Goal: Check status: Check status

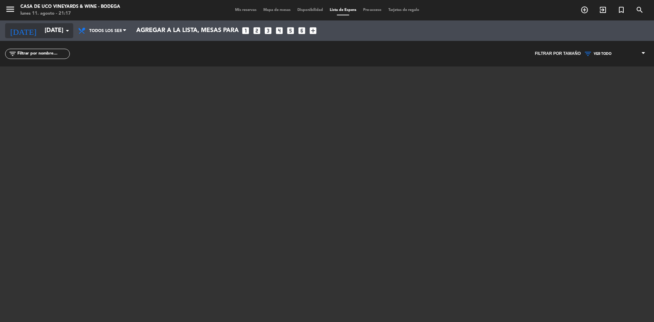
click at [41, 27] on input "[DATE]" at bounding box center [80, 31] width 79 height 14
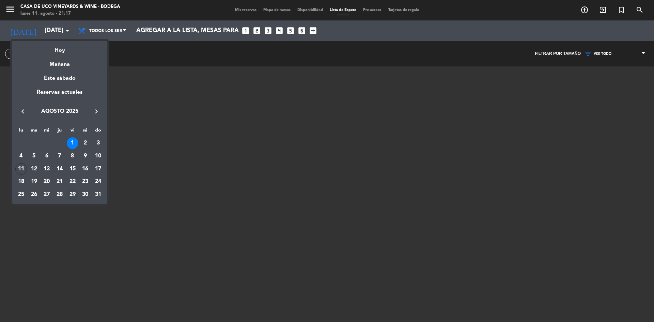
click at [72, 198] on div "29" at bounding box center [73, 195] width 12 height 12
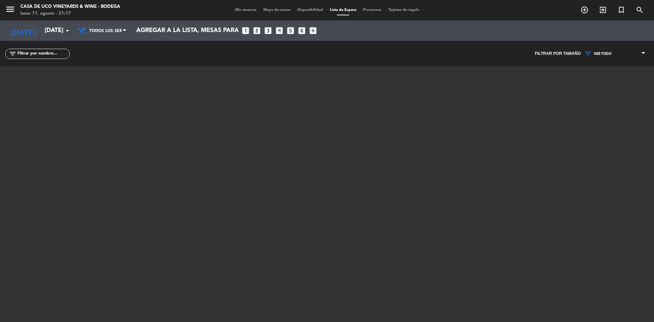
type input "vie. 29 ago."
click at [243, 5] on div "menu Casa de Uco Vineyards & Wine - Bodega [DATE] 11. agosto - 21:17 Mis reserv…" at bounding box center [327, 10] width 654 height 20
click at [243, 6] on div "menu Casa de Uco Vineyards & Wine - Bodega [DATE] 11. agosto - 21:17 Mis reserv…" at bounding box center [327, 10] width 654 height 20
click at [246, 15] on div "menu Casa de Uco Vineyards & Wine - Bodega [DATE] 11. agosto - 21:17 Mis reserv…" at bounding box center [327, 10] width 654 height 20
click at [246, 9] on span "Mis reservas" at bounding box center [246, 10] width 28 height 4
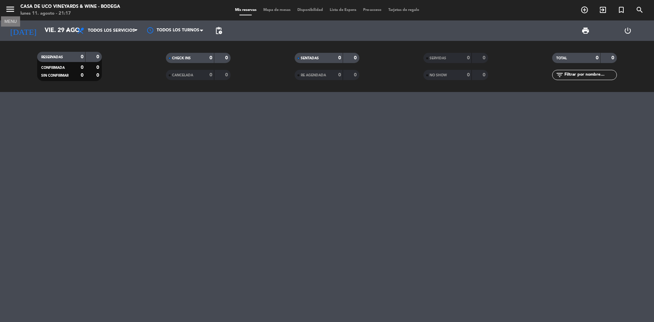
click at [10, 7] on icon "menu" at bounding box center [10, 9] width 10 height 10
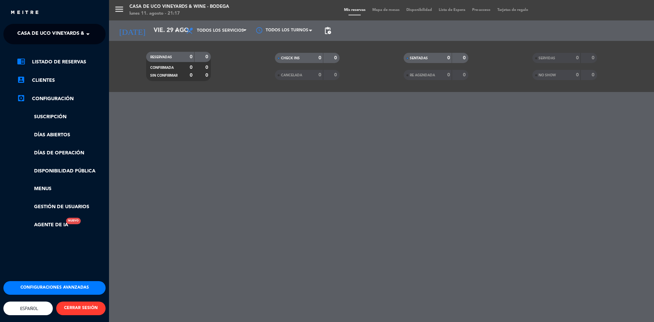
click at [33, 33] on span "Casa de Uco Vineyards & Wine - Bodega" at bounding box center [70, 34] width 107 height 14
click at [54, 61] on span "[GEOGRAPHIC_DATA] & Wine - Restaurante" at bounding box center [61, 63] width 108 height 8
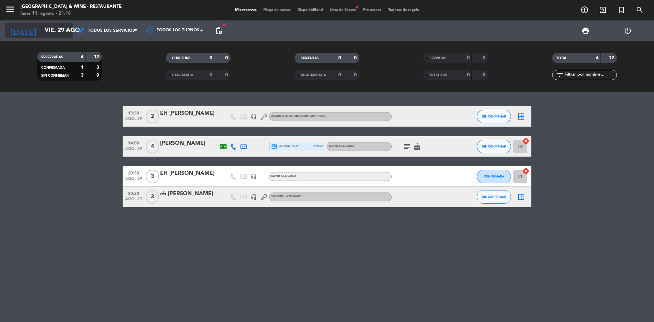
click at [49, 37] on div "[DATE] [DATE] arrow_drop_down" at bounding box center [39, 30] width 68 height 15
click at [0, 0] on div at bounding box center [0, 0] width 0 height 0
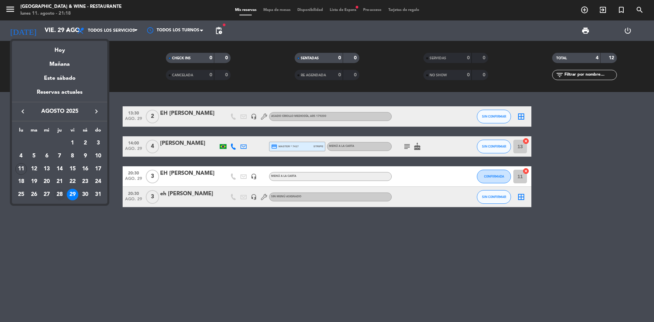
click at [60, 195] on div "28" at bounding box center [60, 195] width 12 height 12
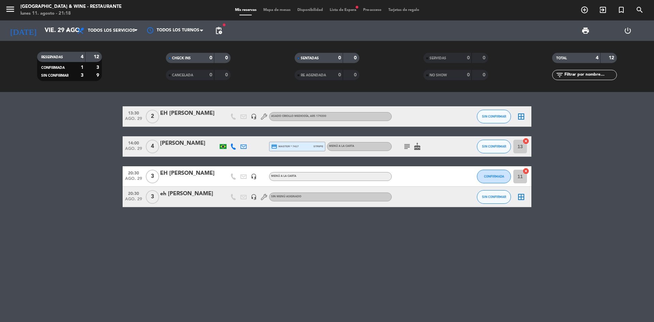
type input "jue. 28 ago."
